Goal: Task Accomplishment & Management: Manage account settings

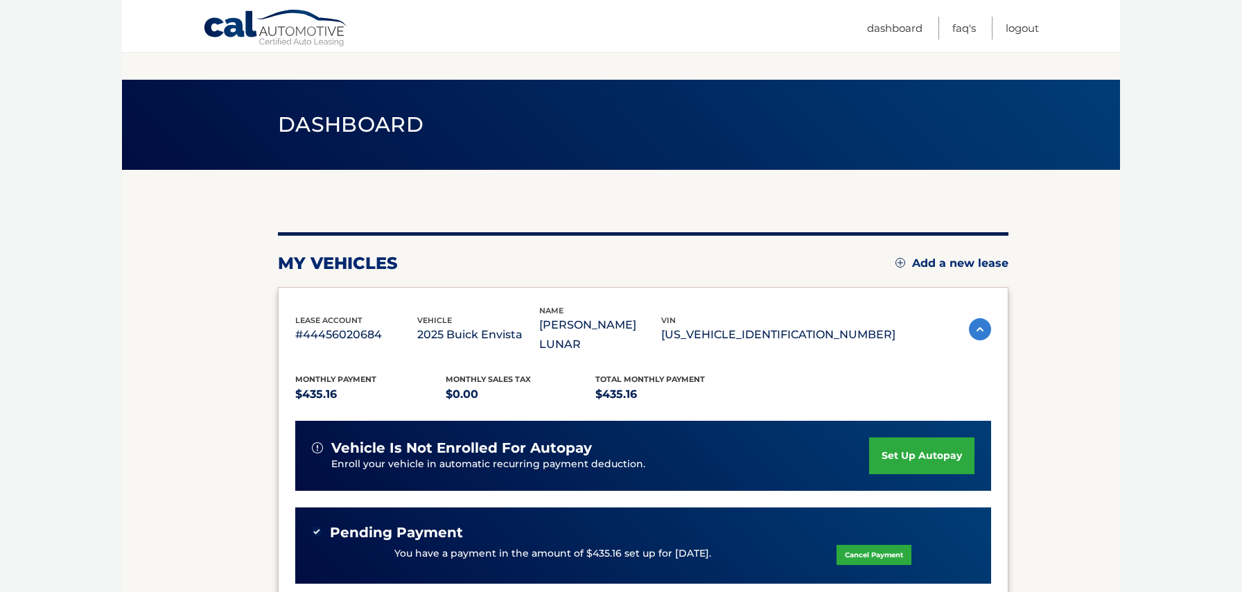
scroll to position [87, 0]
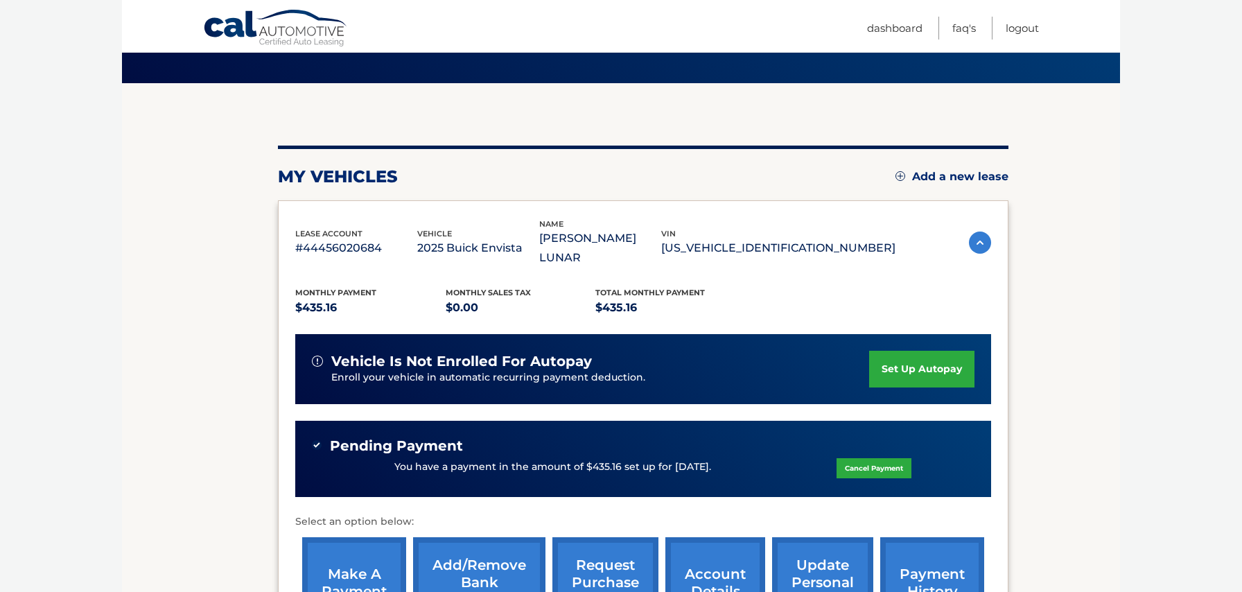
click at [910, 351] on link "set up autopay" at bounding box center [921, 369] width 105 height 37
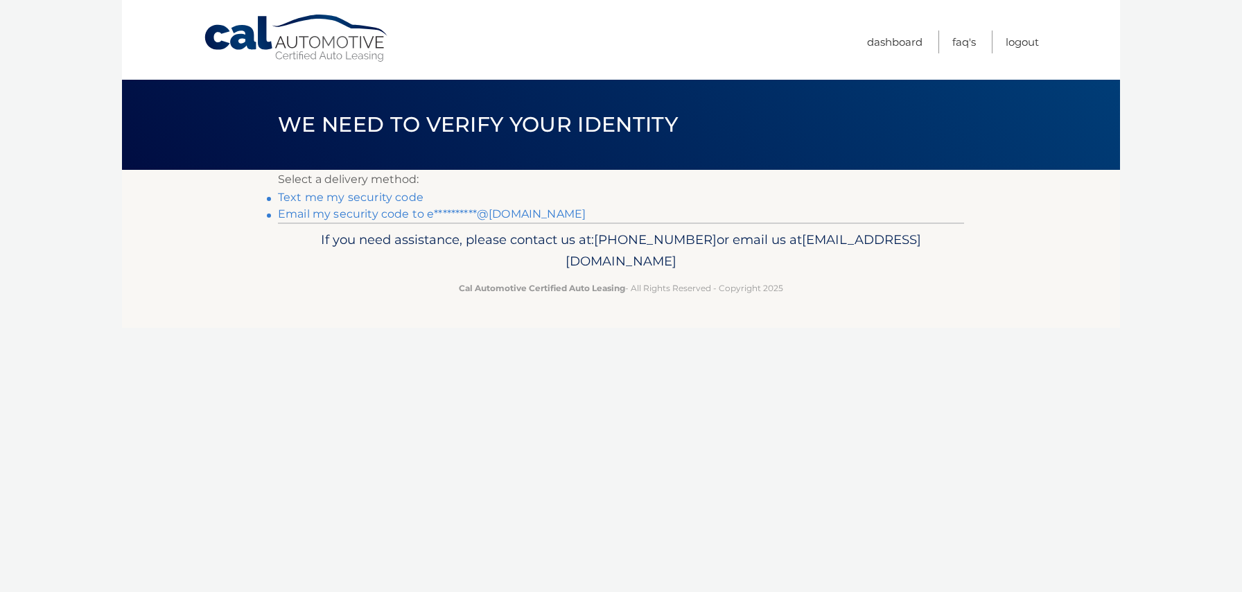
click at [0, 591] on nordpass-portal at bounding box center [0, 592] width 0 height 0
click at [394, 197] on link "Text me my security code" at bounding box center [351, 197] width 146 height 13
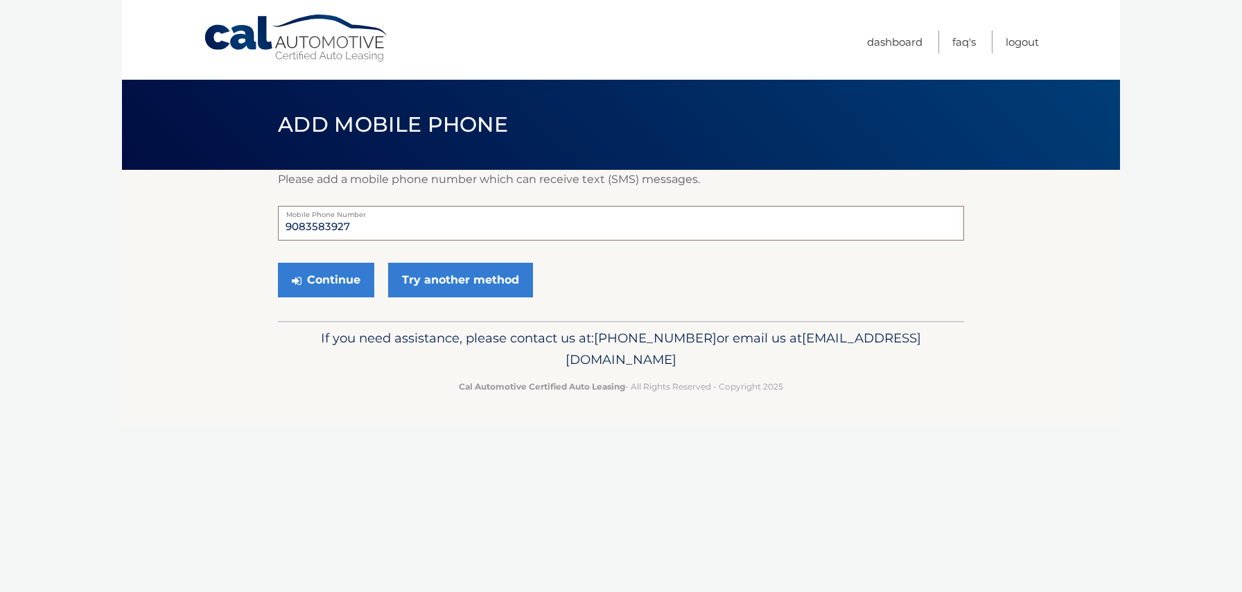
click at [380, 220] on input "9083583927" at bounding box center [621, 223] width 686 height 35
type input "9083804693"
click at [322, 279] on button "Continue" at bounding box center [326, 280] width 96 height 35
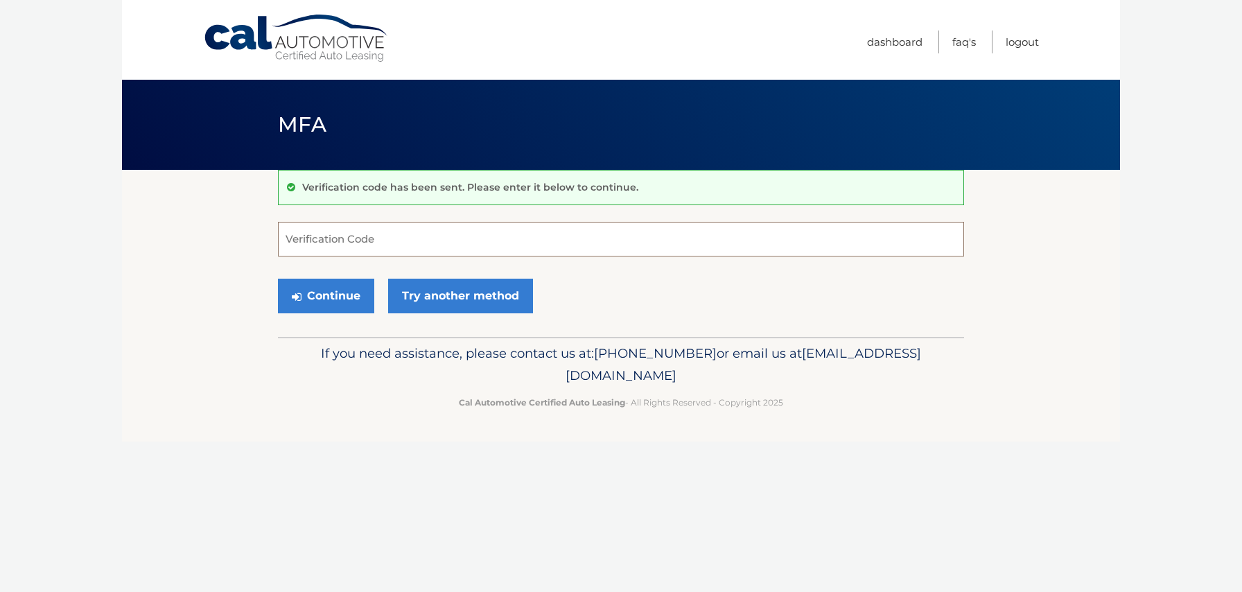
click at [353, 226] on input "Verification Code" at bounding box center [621, 239] width 686 height 35
type input "488705"
click at [352, 295] on button "Continue" at bounding box center [326, 296] width 96 height 35
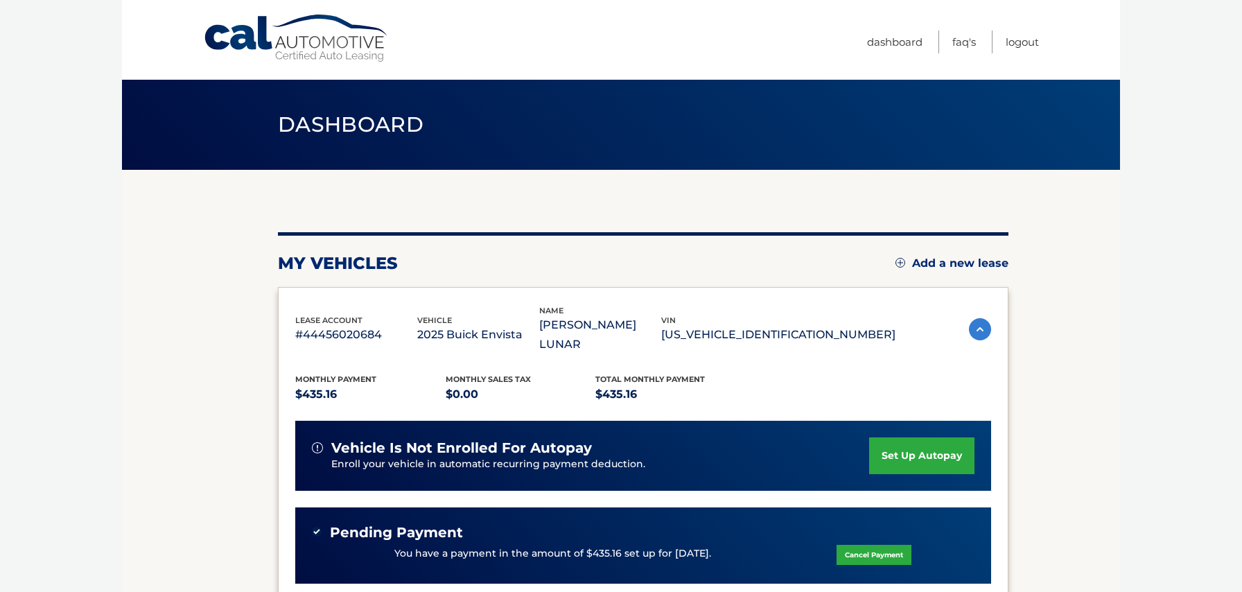
click at [884, 437] on link "set up autopay" at bounding box center [921, 455] width 105 height 37
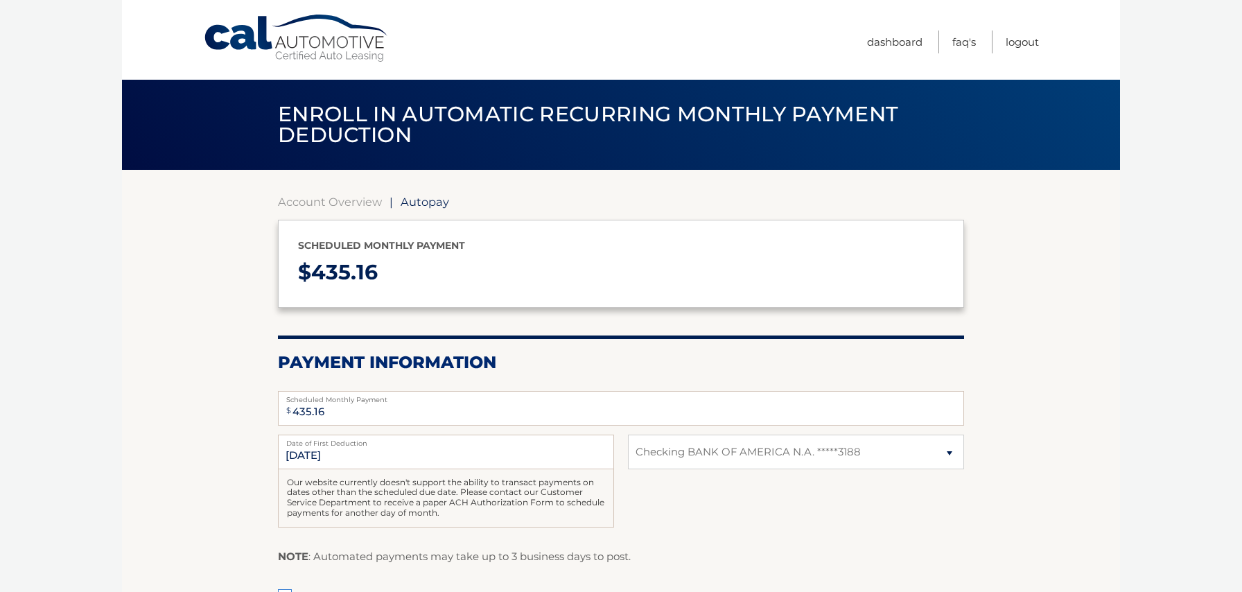
select select "ODczNTU2NzYtZDJlMS00MDE0LWJhOWItZmNiYmQzMGE1MGYx"
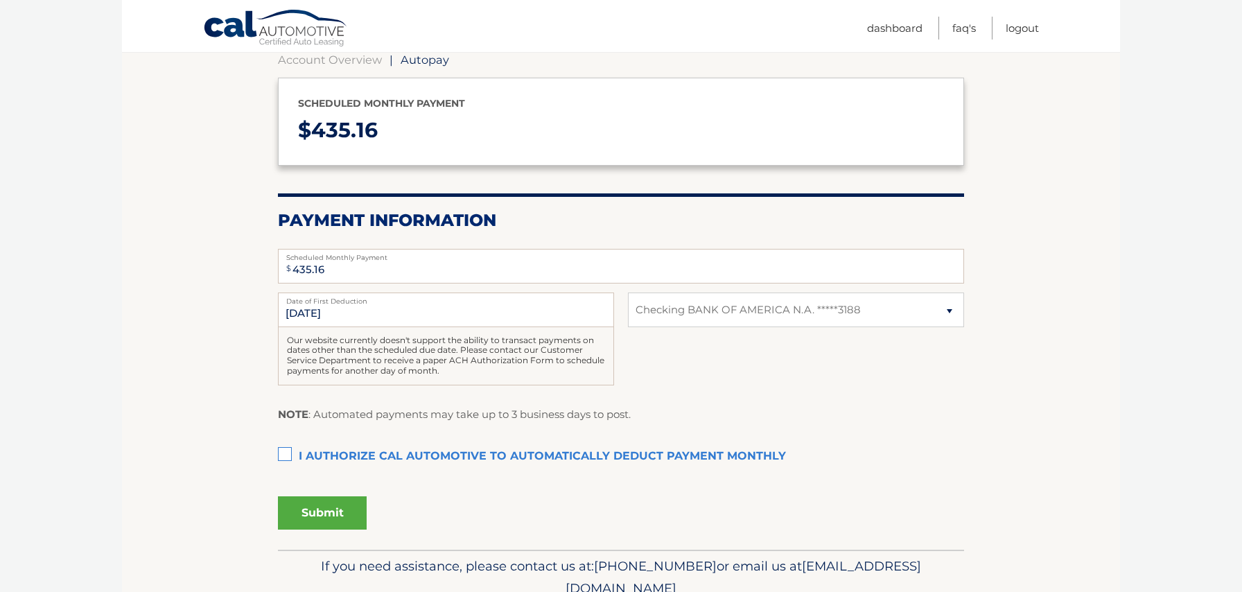
scroll to position [143, 0]
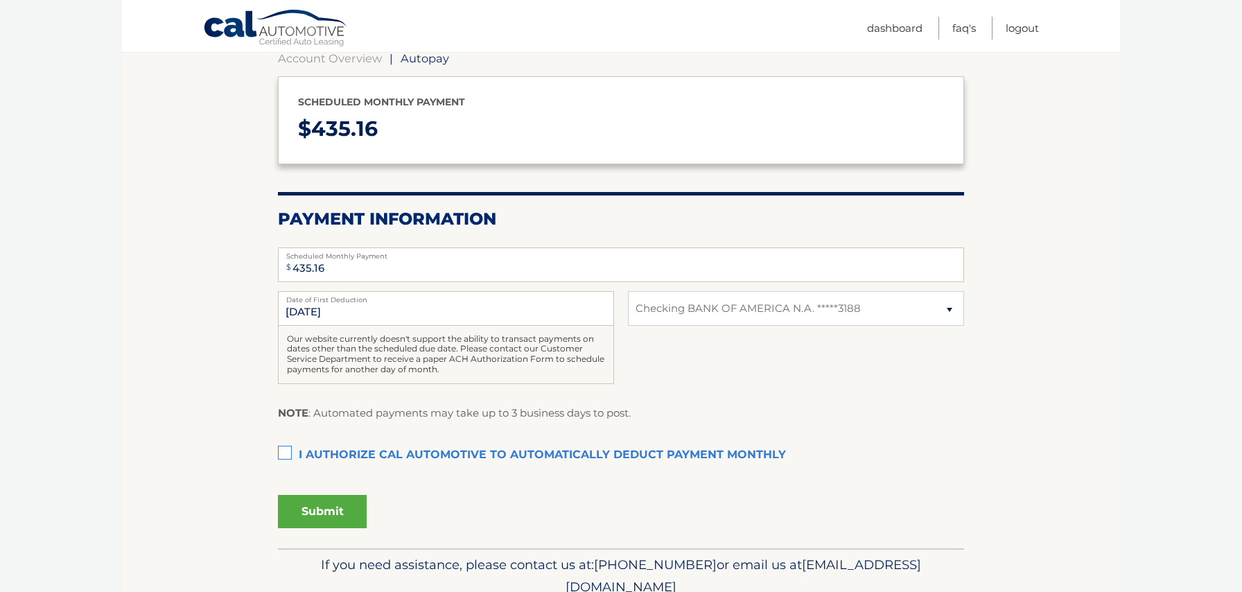
click at [289, 459] on label "I authorize cal automotive to automatically deduct payment monthly This checkbo…" at bounding box center [621, 455] width 686 height 28
click at [0, 0] on input "I authorize cal automotive to automatically deduct payment monthly This checkbo…" at bounding box center [0, 0] width 0 height 0
click at [325, 515] on button "Submit" at bounding box center [322, 511] width 89 height 33
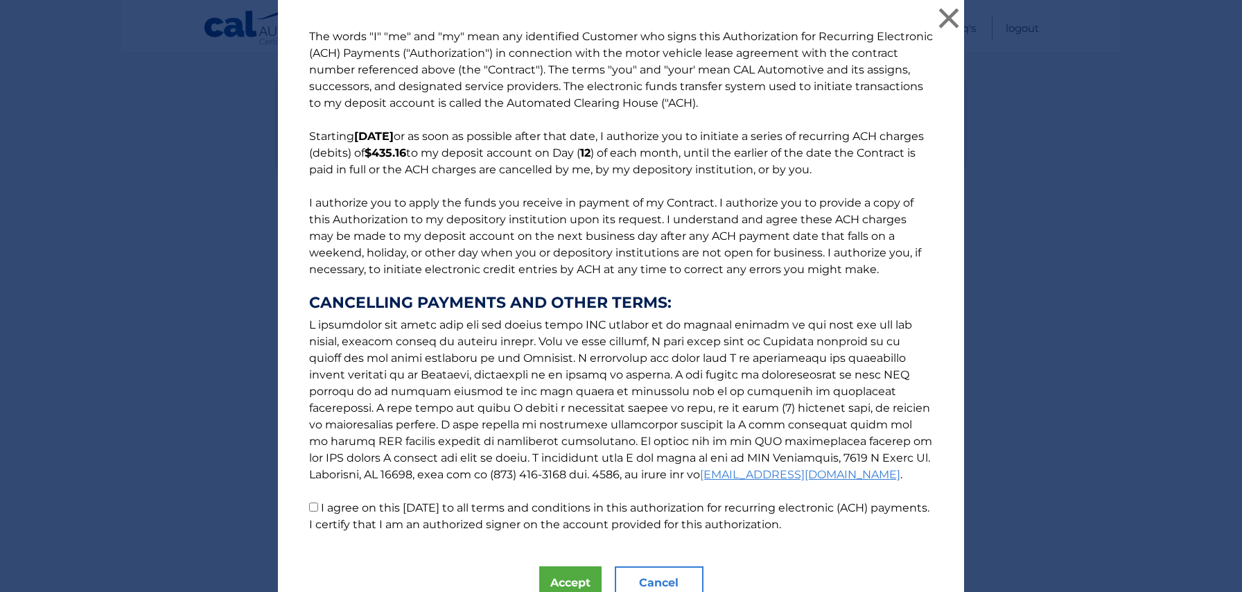
click at [312, 504] on input "I agree on this [DATE] to all terms and conditions in this authorization for re…" at bounding box center [313, 506] width 9 height 9
checkbox input "true"
click at [556, 577] on button "Accept" at bounding box center [570, 582] width 62 height 33
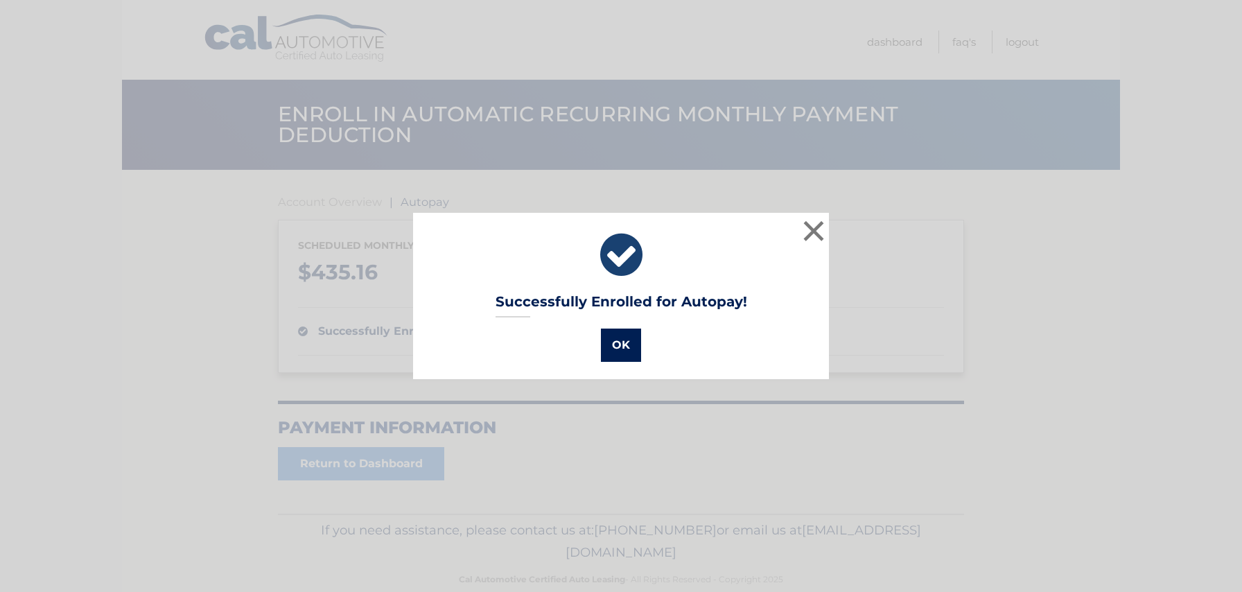
click at [609, 342] on button "OK" at bounding box center [621, 344] width 40 height 33
